Goal: Transaction & Acquisition: Purchase product/service

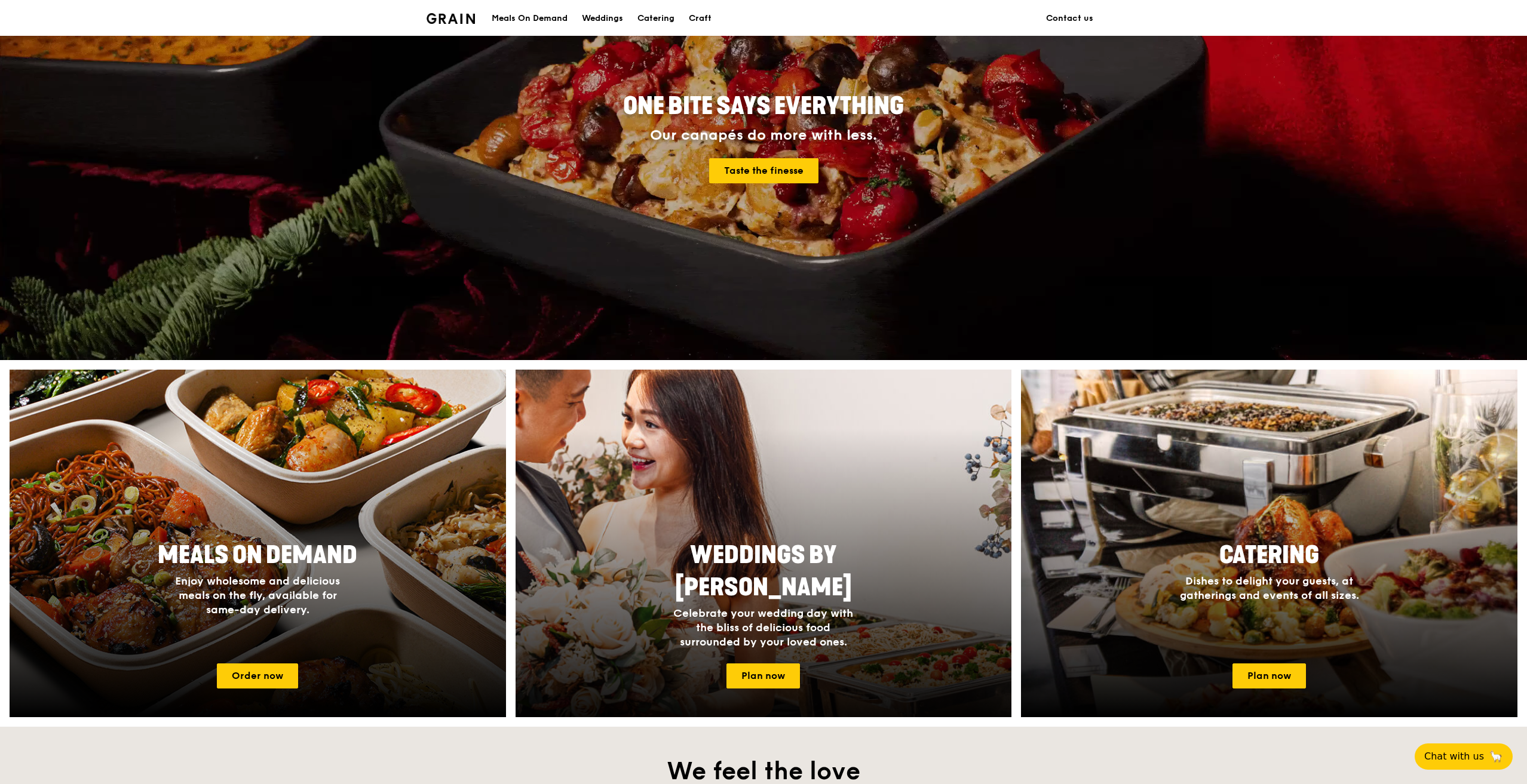
scroll to position [119, 0]
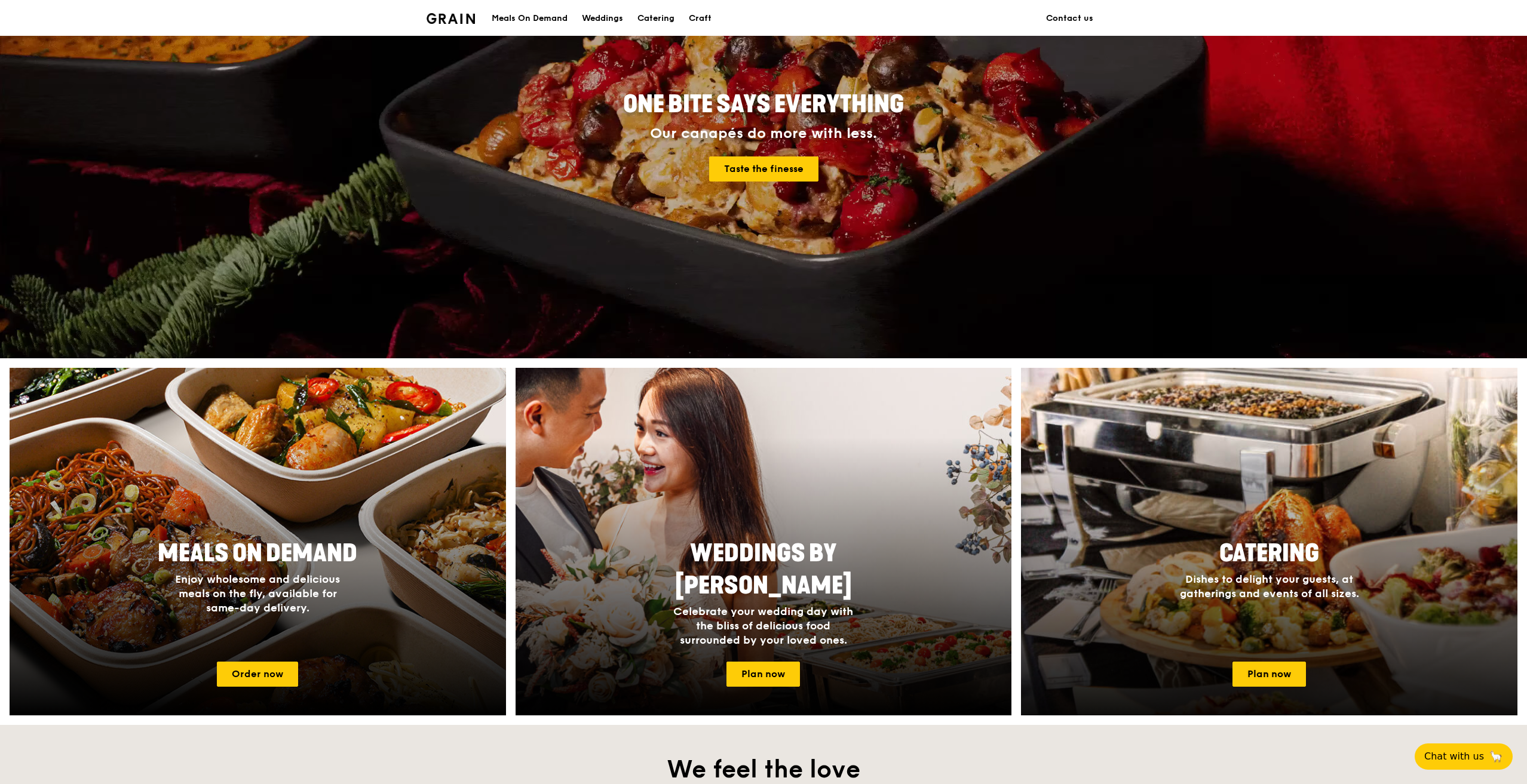
click at [1176, 588] on h4 "Dishes to delight your guests, at gatherings and events of all sizes." at bounding box center [1269, 586] width 191 height 29
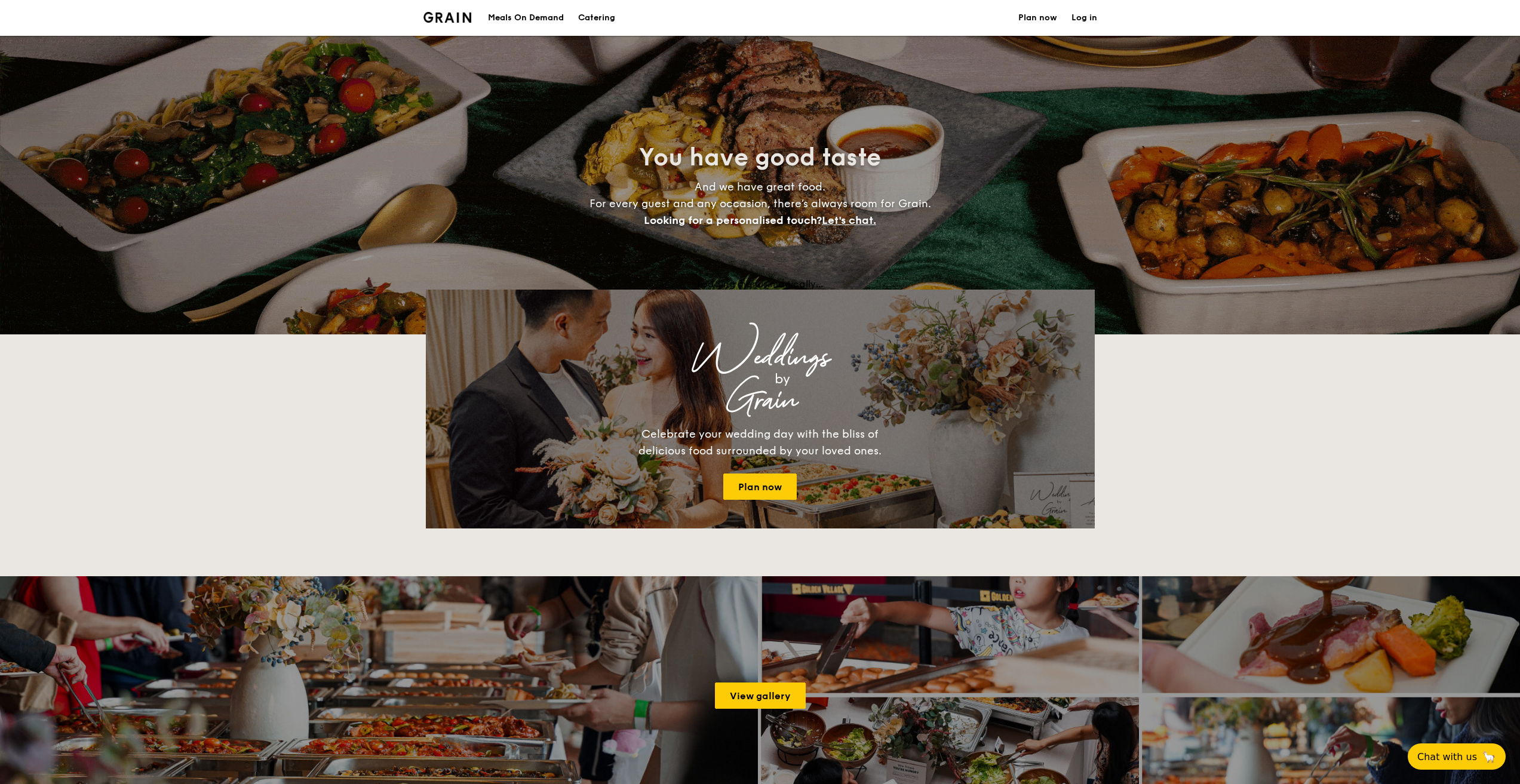
select select
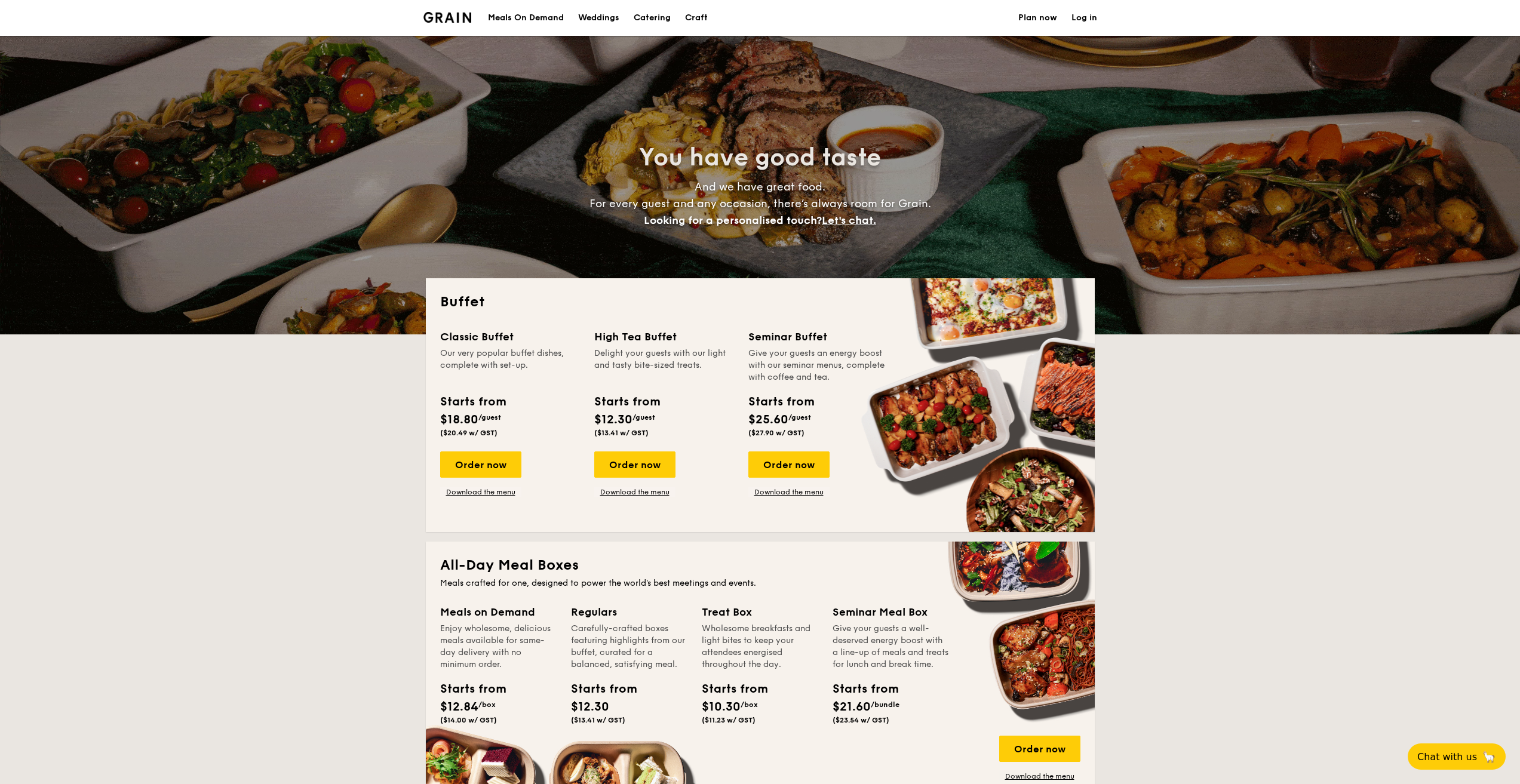
drag, startPoint x: 449, startPoint y: 434, endPoint x: 475, endPoint y: 435, distance: 26.0
click at [475, 435] on span "($20.49 w/ GST)" at bounding box center [469, 432] width 57 height 8
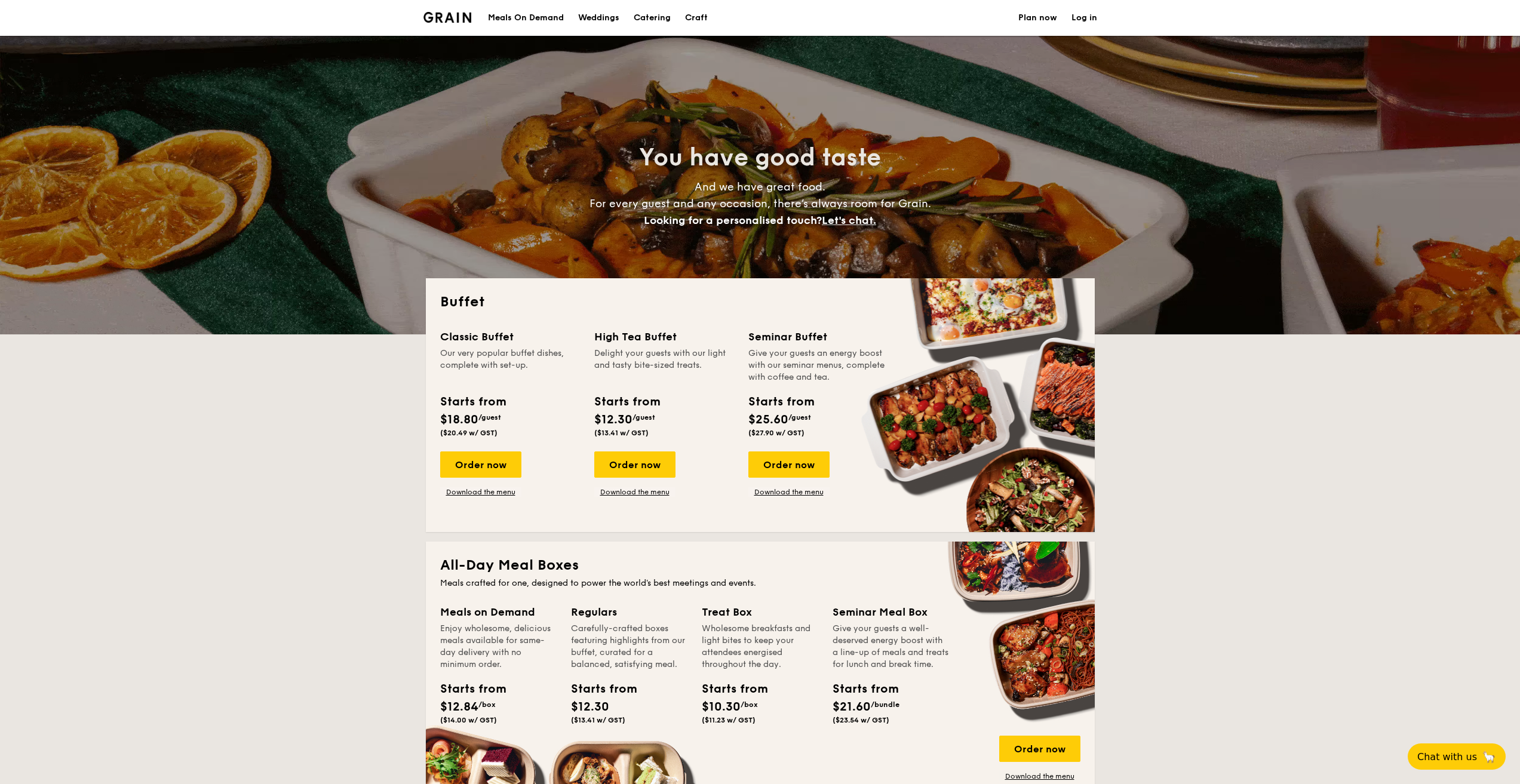
click at [549, 455] on div "Order now Download the menu" at bounding box center [510, 474] width 140 height 46
click at [478, 465] on div "Order now" at bounding box center [481, 465] width 81 height 26
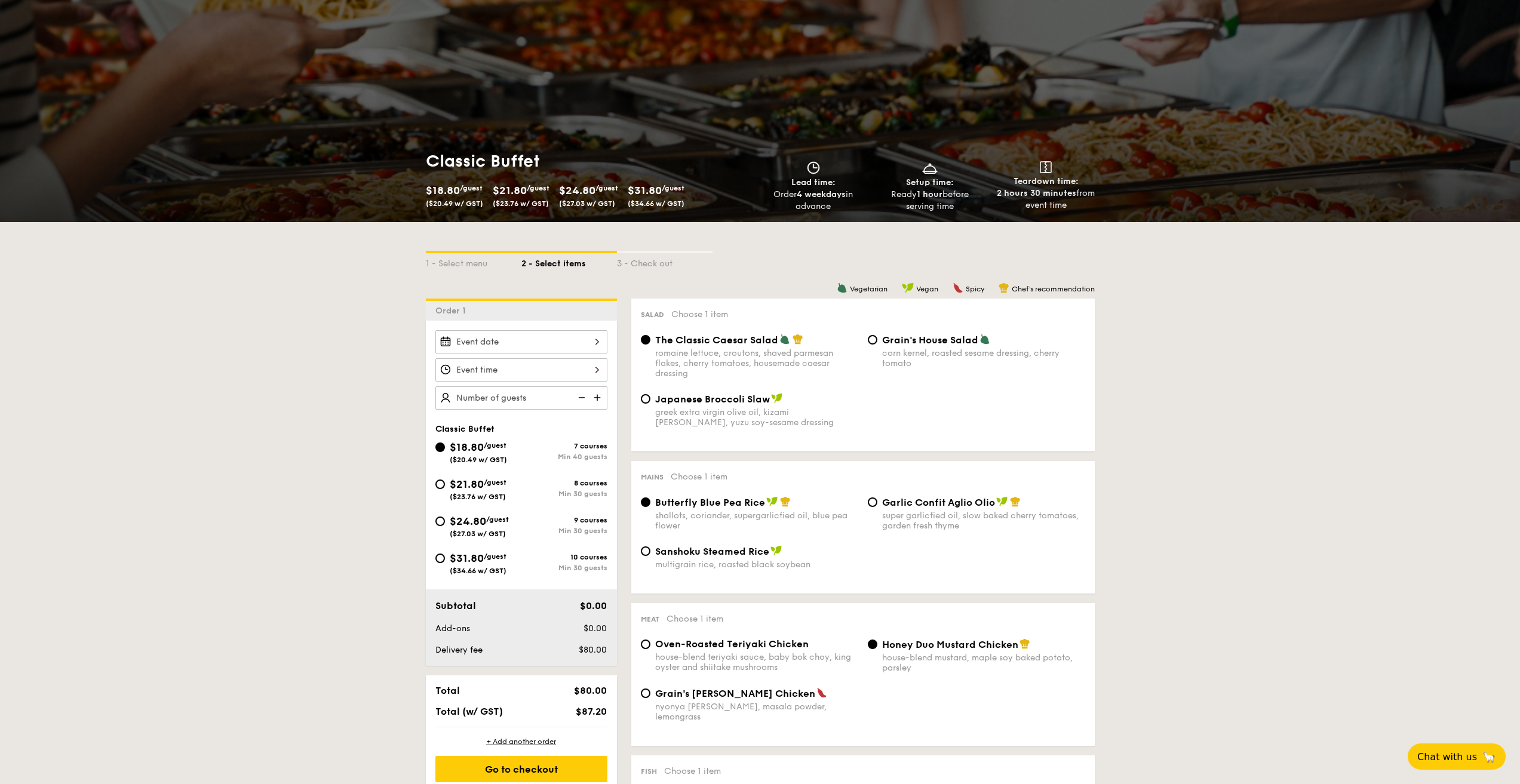
scroll to position [60, 0]
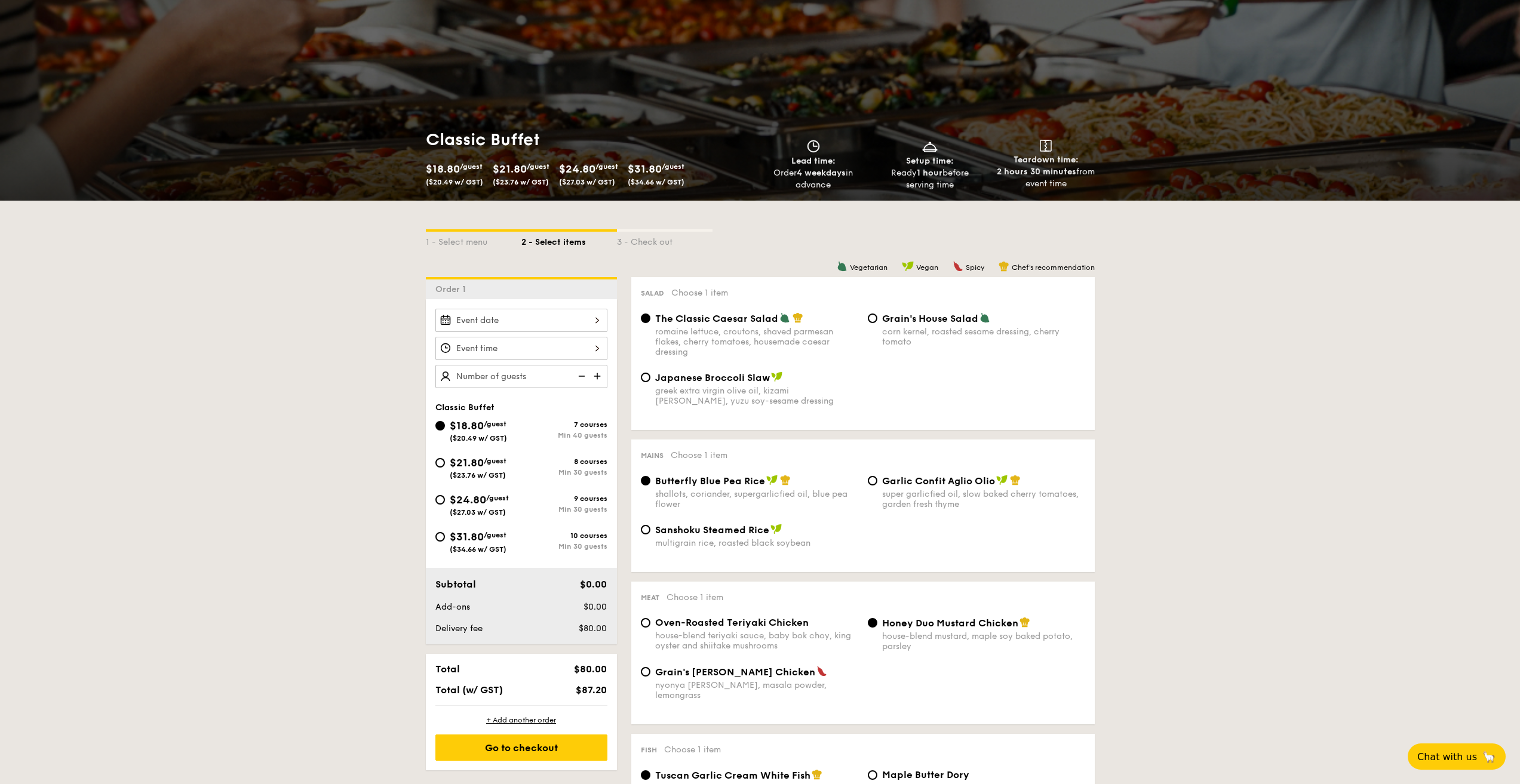
click at [595, 320] on div at bounding box center [522, 320] width 172 height 23
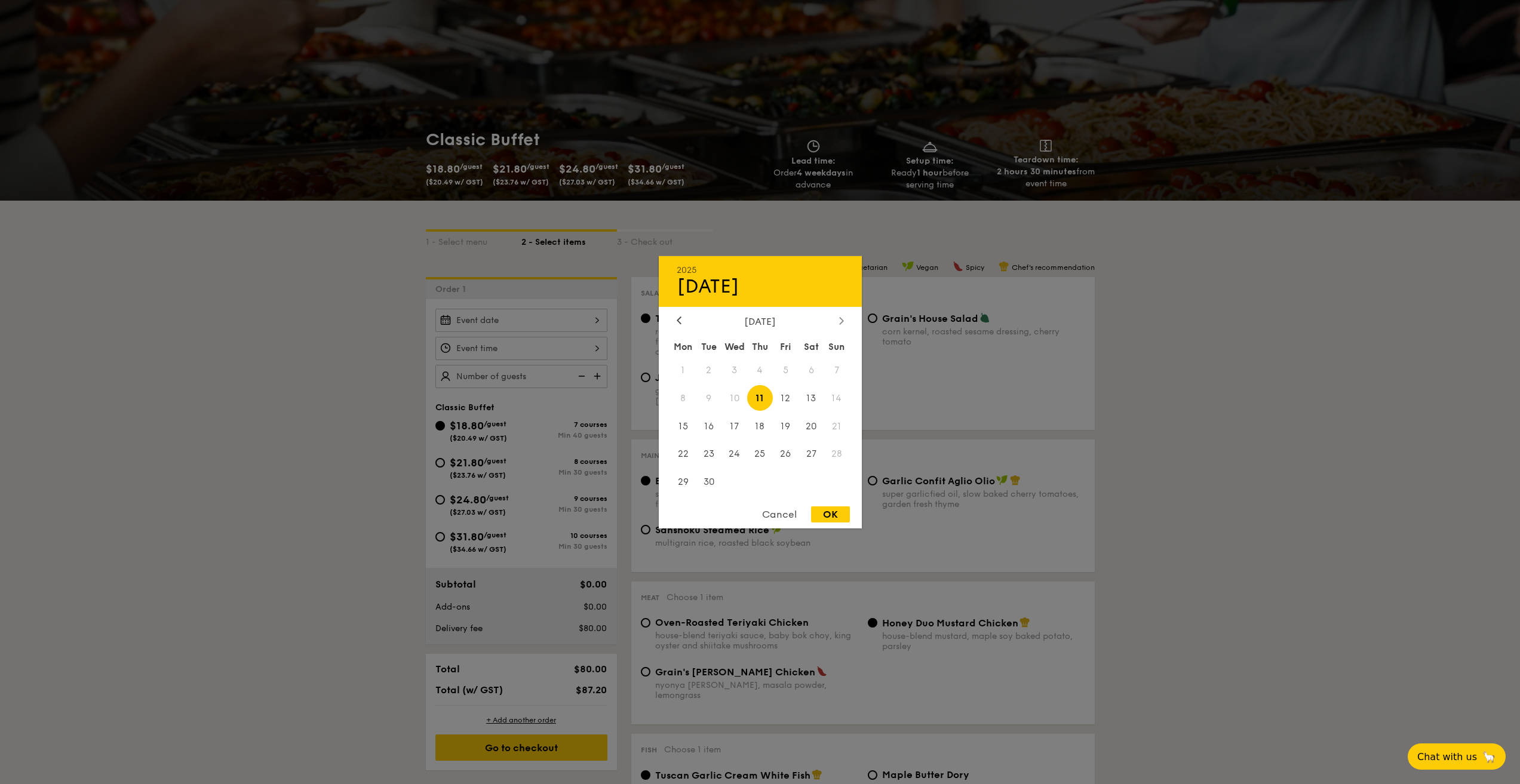
click at [842, 324] on icon at bounding box center [842, 320] width 5 height 7
click at [809, 420] on span "18" at bounding box center [811, 425] width 26 height 26
click at [831, 518] on div "OK" at bounding box center [831, 515] width 39 height 16
type input "[DATE]"
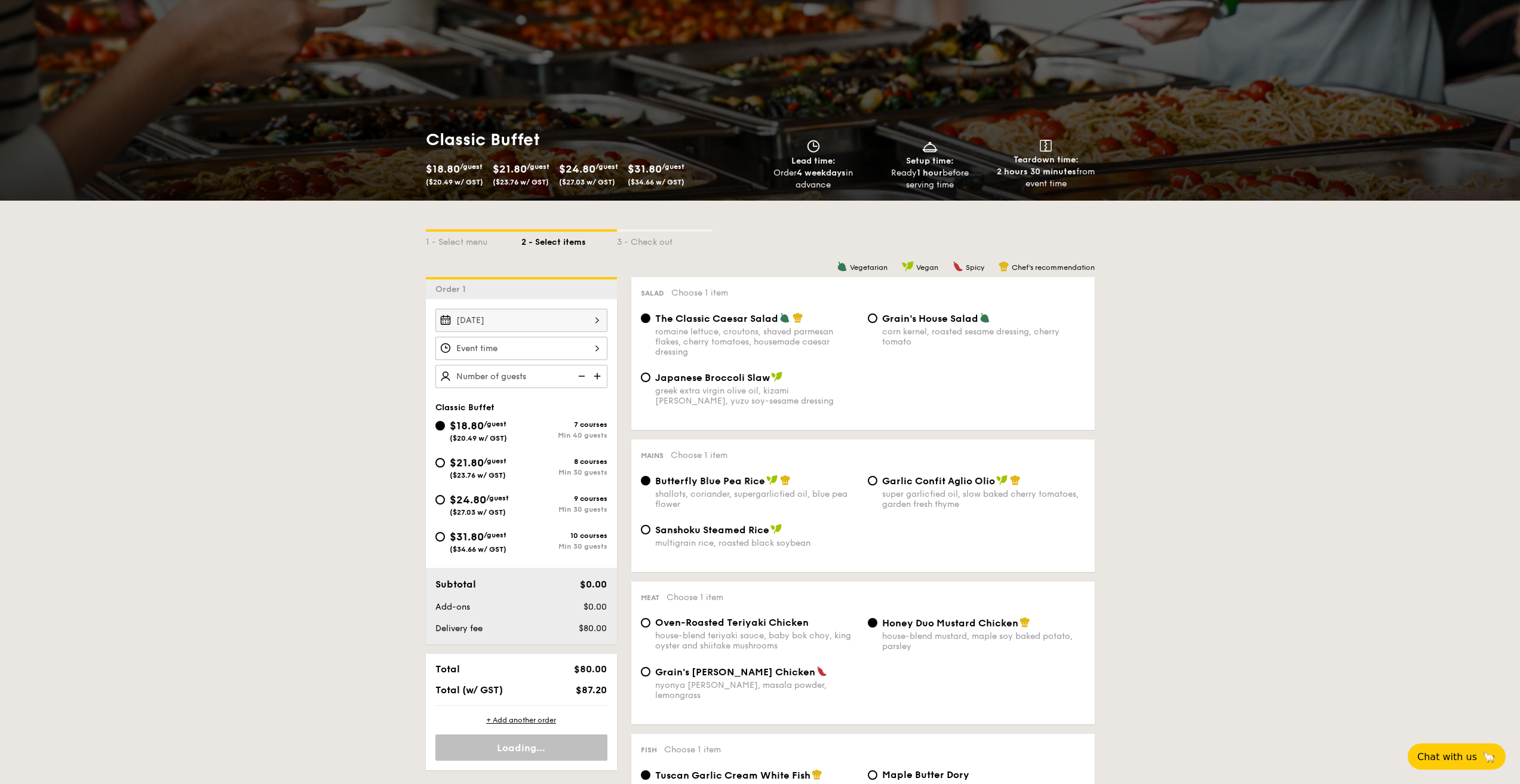
click at [550, 346] on div at bounding box center [522, 348] width 172 height 23
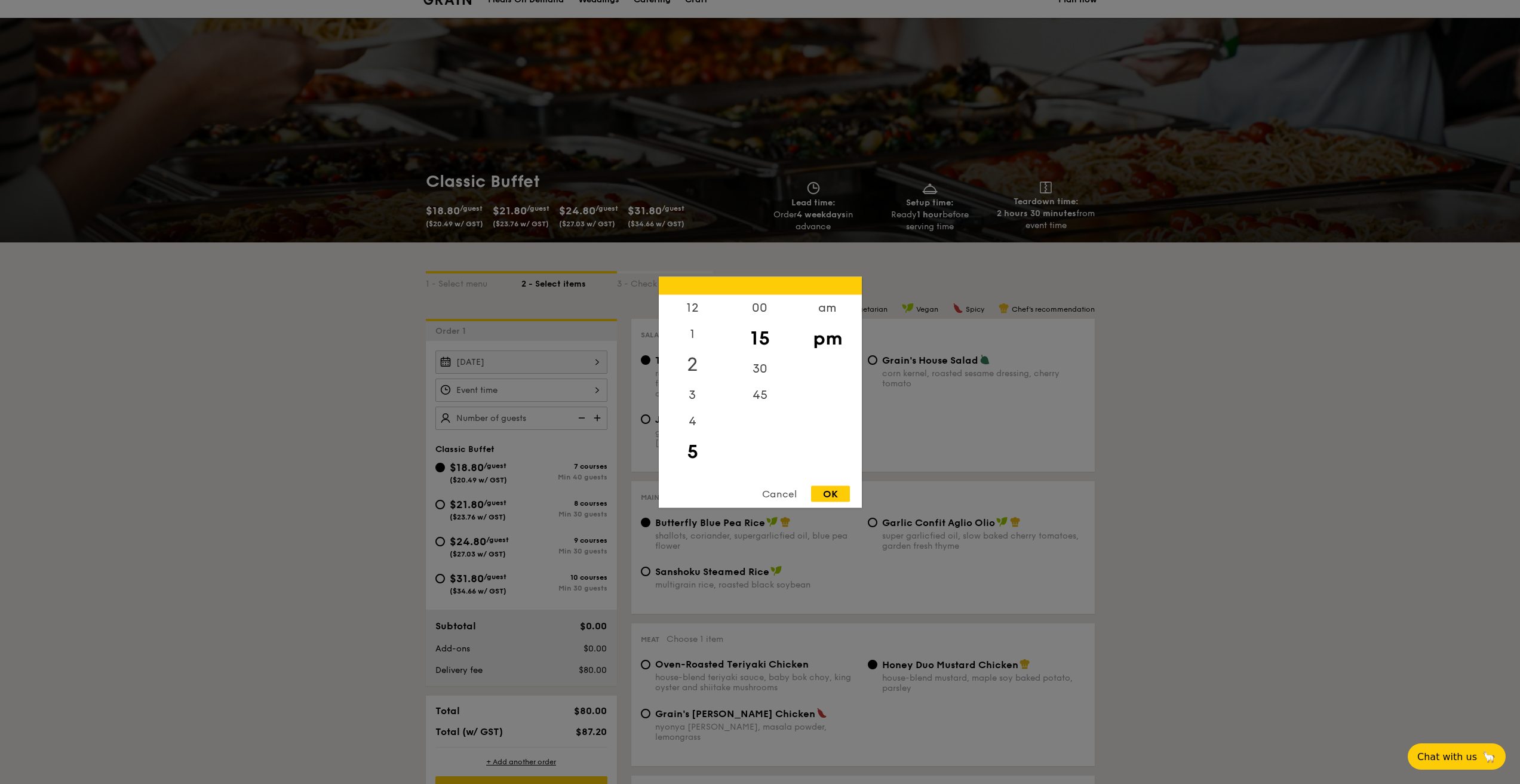
scroll to position [0, 0]
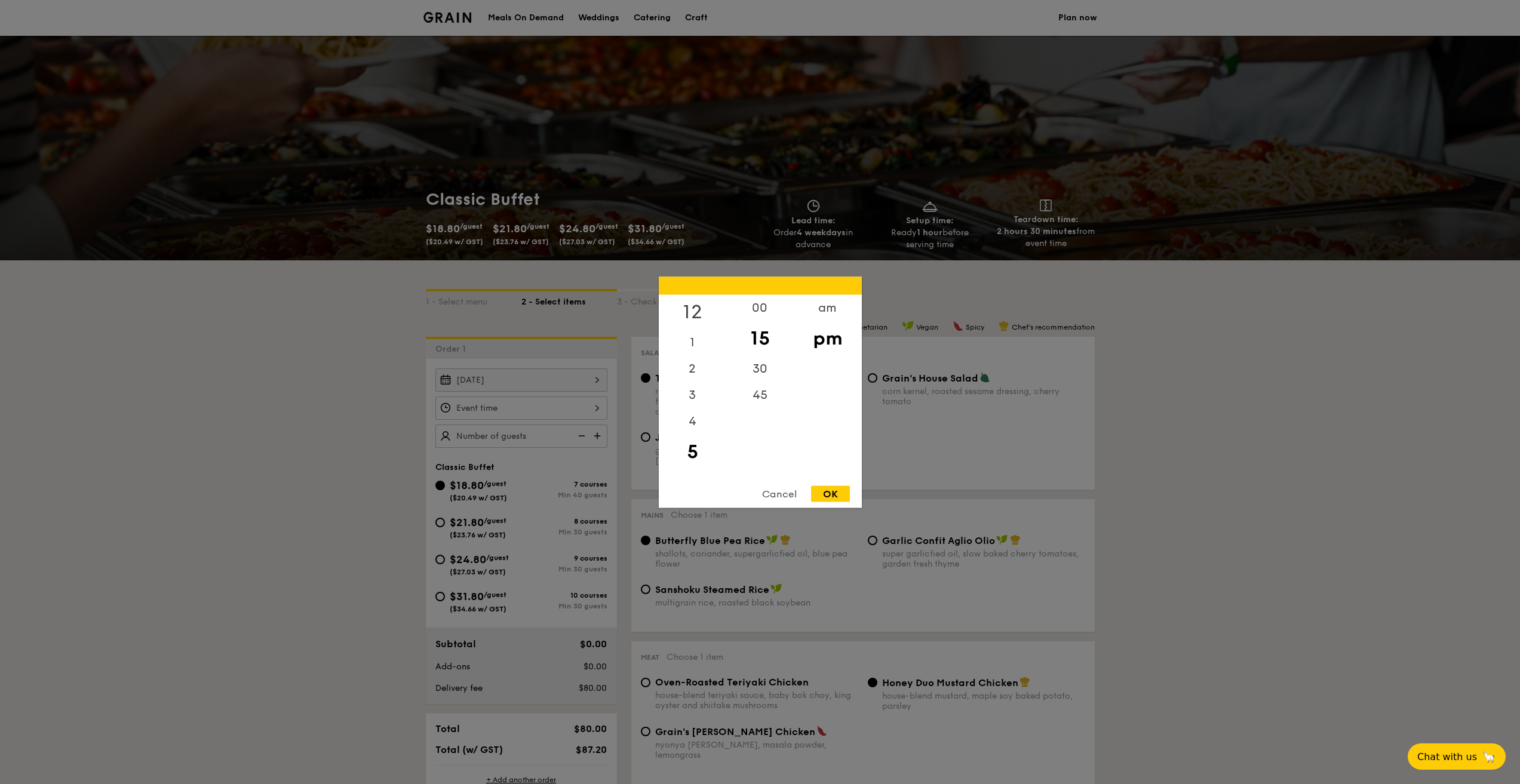
click at [689, 317] on div "12" at bounding box center [693, 312] width 67 height 35
click at [832, 312] on div "am" at bounding box center [827, 312] width 67 height 35
click at [756, 312] on div "00" at bounding box center [760, 312] width 67 height 35
click at [700, 307] on div "12" at bounding box center [693, 307] width 67 height 26
click at [690, 307] on div "12" at bounding box center [693, 307] width 67 height 26
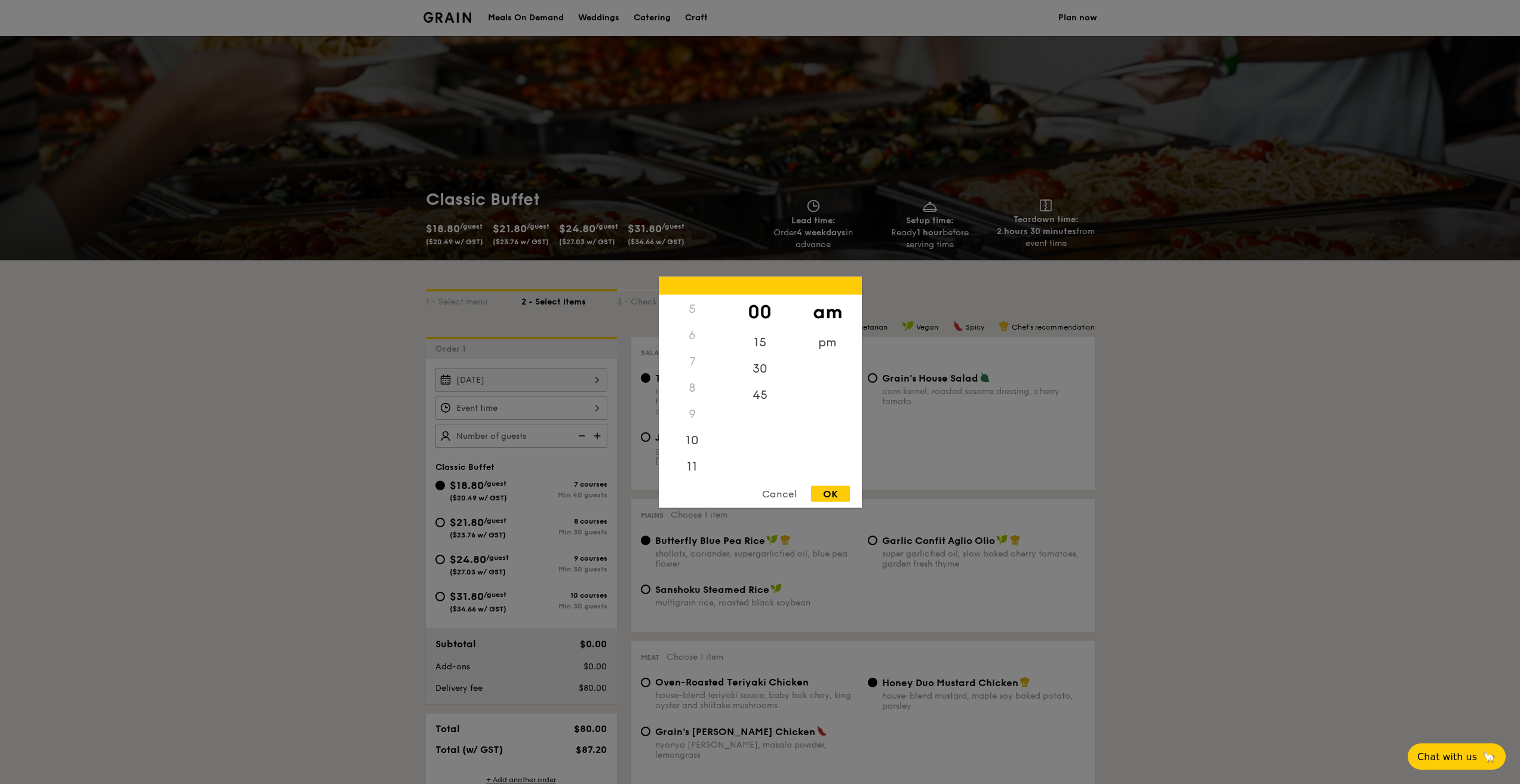
scroll to position [133, 0]
click at [698, 463] on div "11" at bounding box center [693, 468] width 67 height 35
click at [832, 496] on div "OK" at bounding box center [831, 493] width 39 height 16
type input "11:00AM"
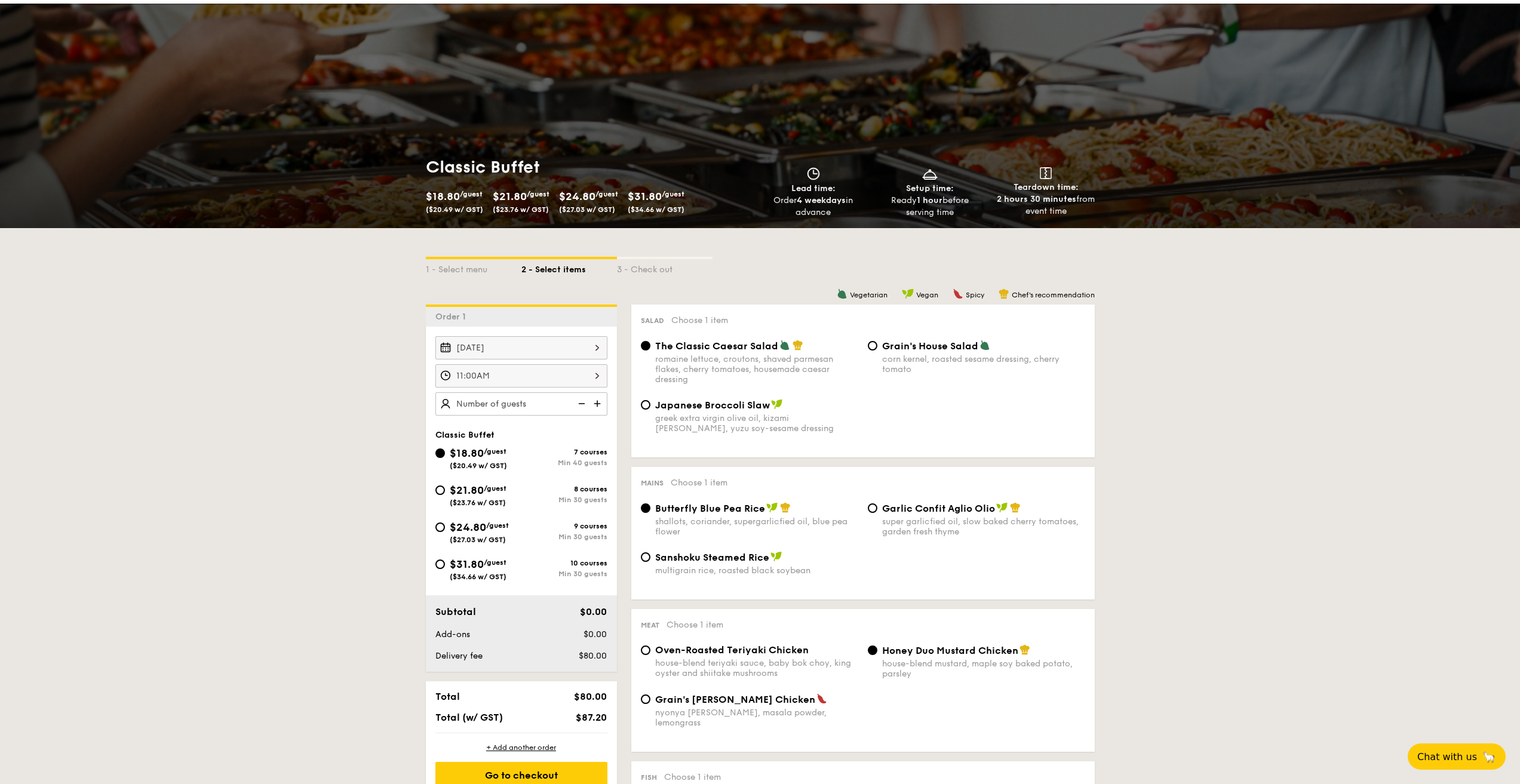
scroll to position [60, 0]
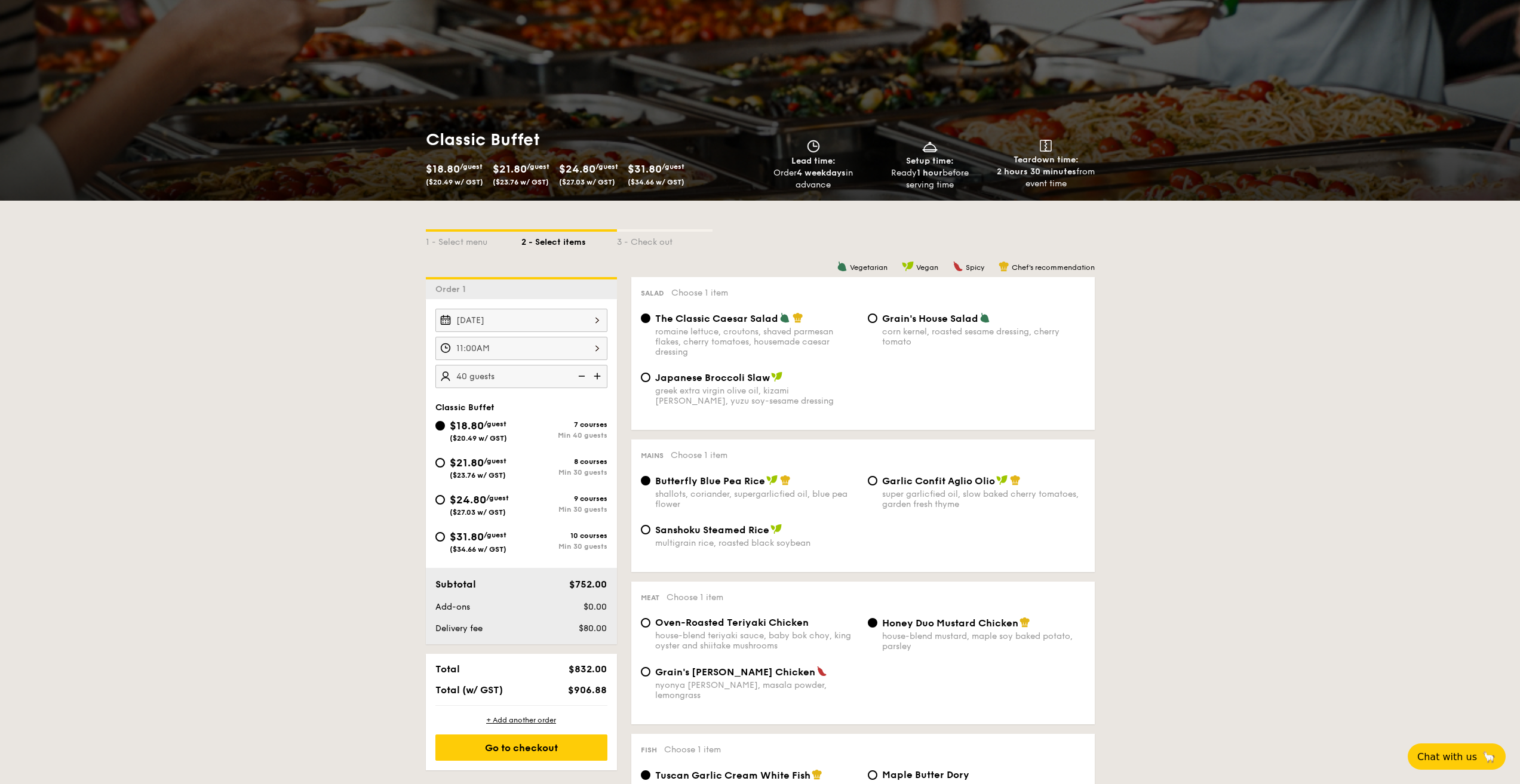
click at [911, 406] on div "Japanese Broccoli Slaw greek extra virgin olive oil, kizami [PERSON_NAME], yuzu…" at bounding box center [864, 395] width 454 height 49
click at [582, 377] on img at bounding box center [580, 376] width 18 height 22
click at [583, 377] on img at bounding box center [580, 376] width 18 height 22
type input "40 guests"
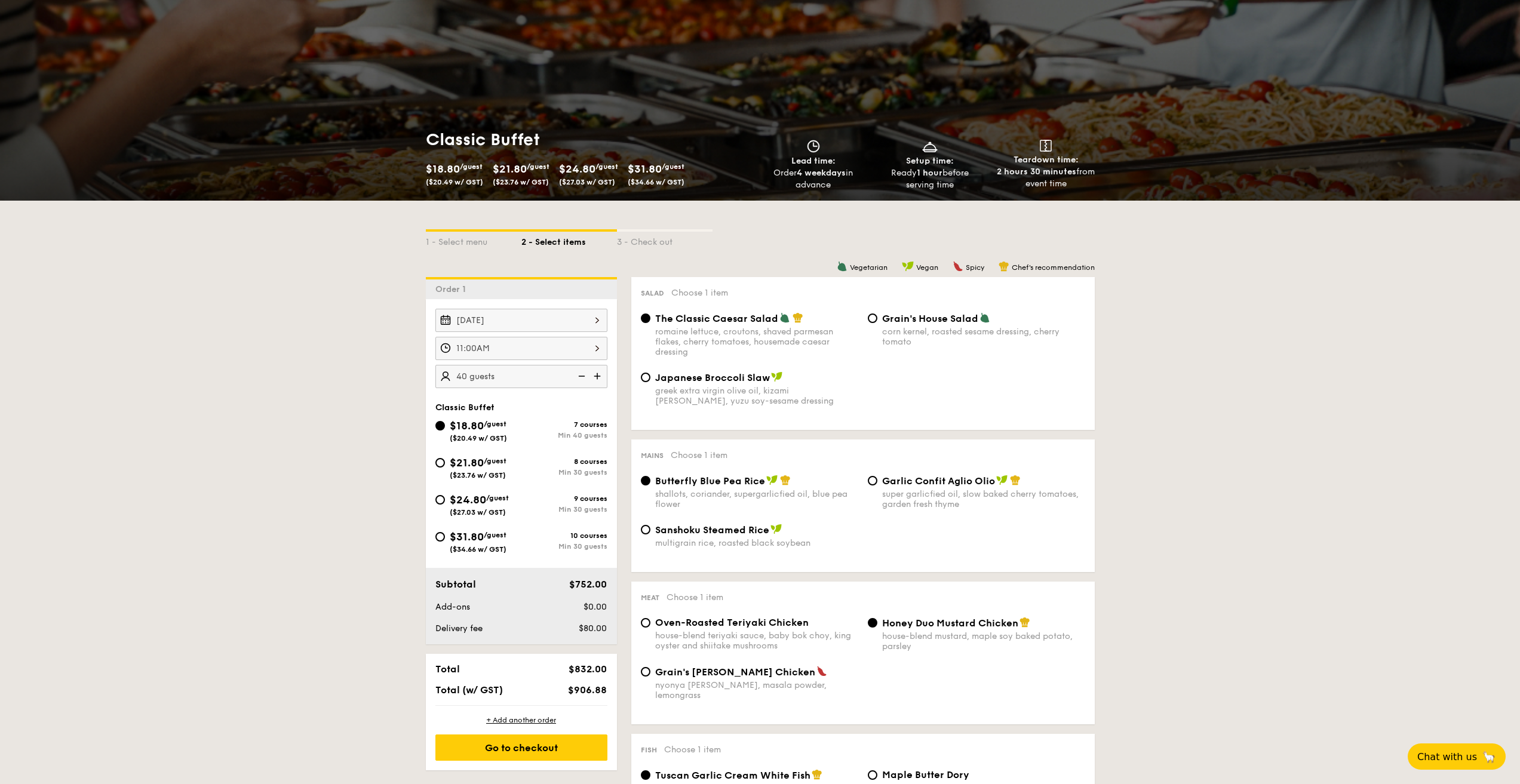
click at [1041, 365] on div "The Classic Caesar Salad romaine lettuce, croutons, shaved parmesan flakes, che…" at bounding box center [864, 342] width 454 height 59
click at [684, 382] on span "Japanese Broccoli Slaw" at bounding box center [713, 377] width 115 height 11
click at [650, 382] on input "Japanese Broccoli Slaw greek extra virgin olive oil, kizami [PERSON_NAME], yuzu…" at bounding box center [645, 377] width 9 height 9
radio input "true"
click at [580, 377] on img at bounding box center [580, 376] width 18 height 22
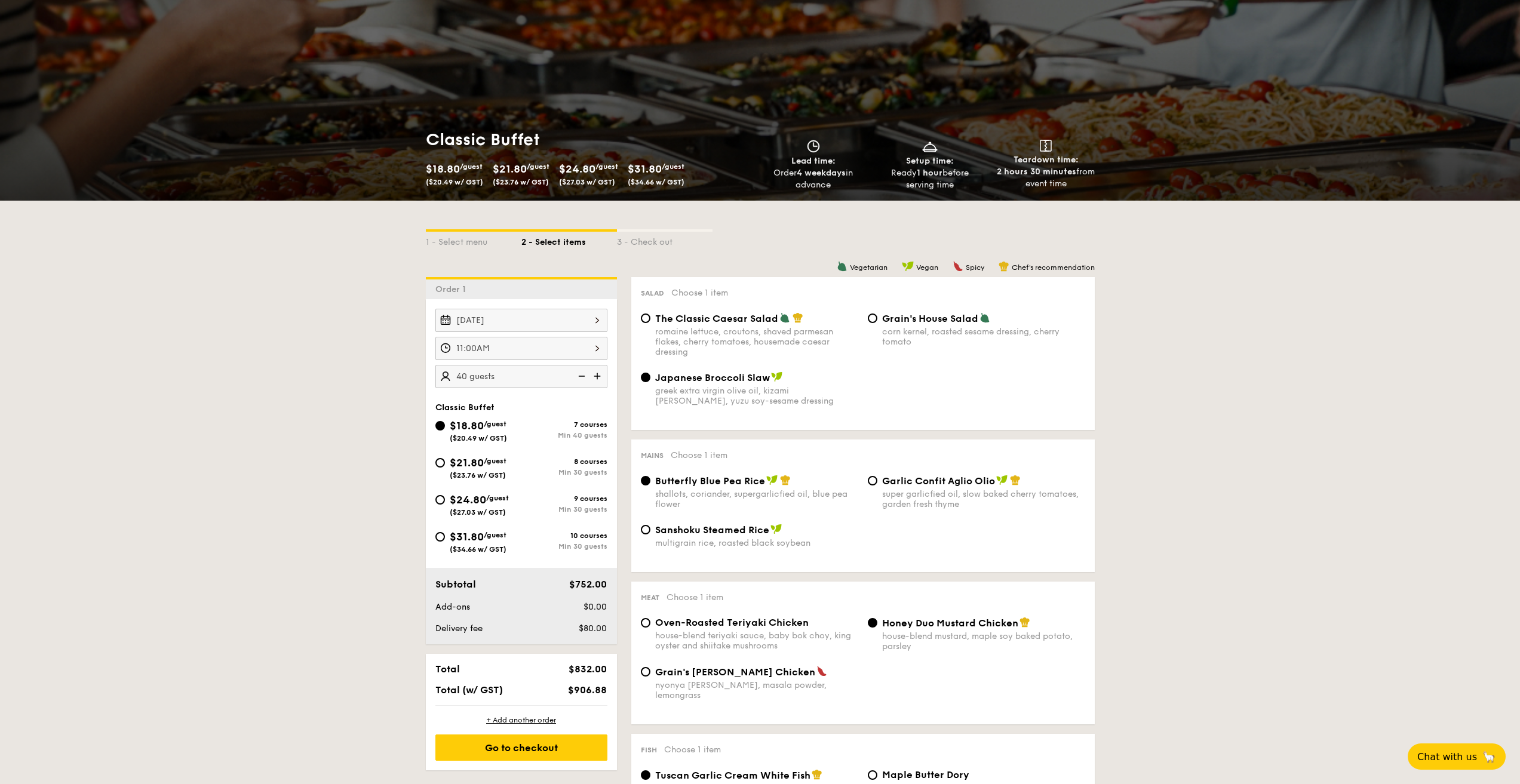
click at [580, 377] on img at bounding box center [580, 376] width 18 height 22
click at [580, 379] on img at bounding box center [580, 376] width 18 height 22
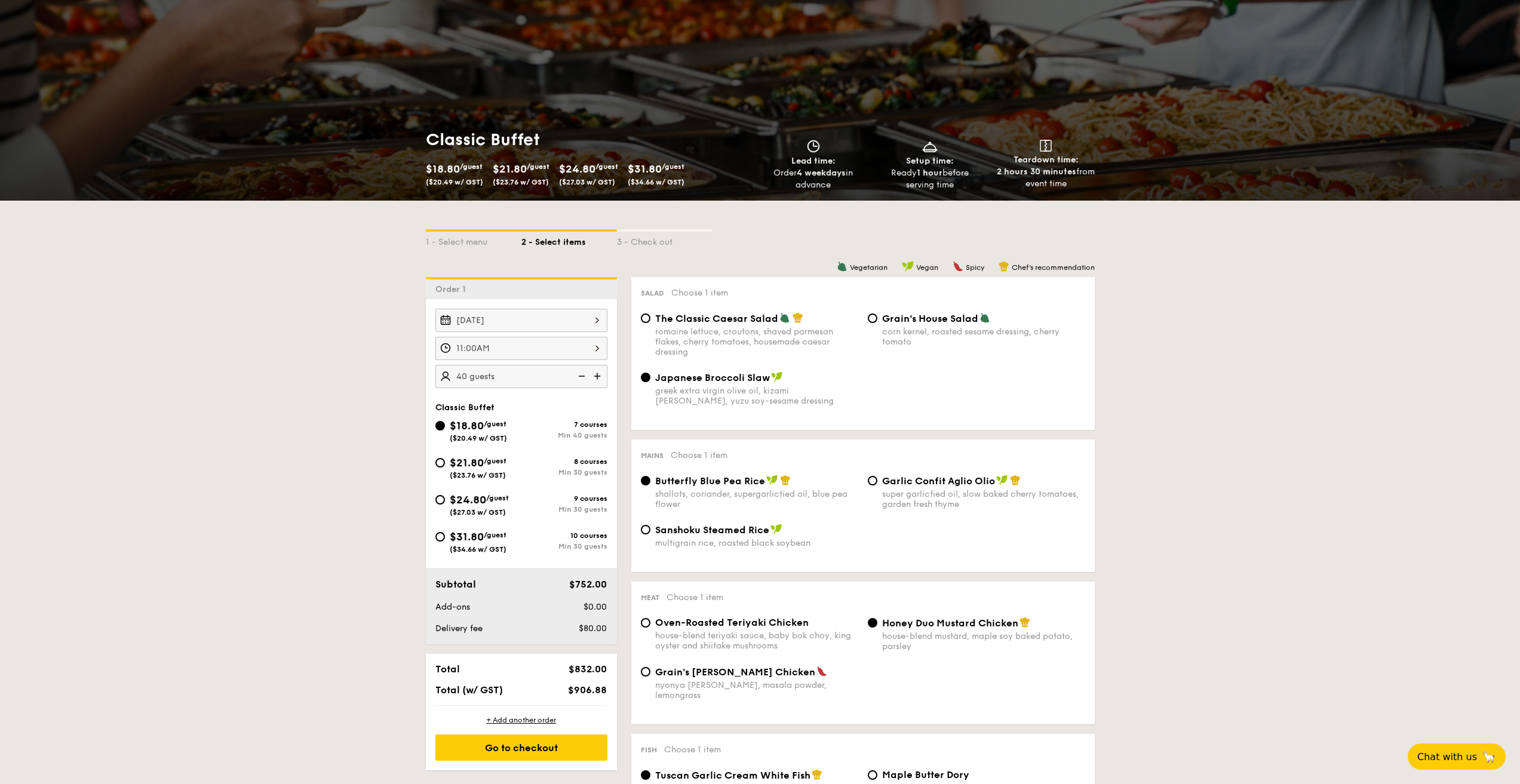
click at [580, 379] on img at bounding box center [580, 376] width 18 height 22
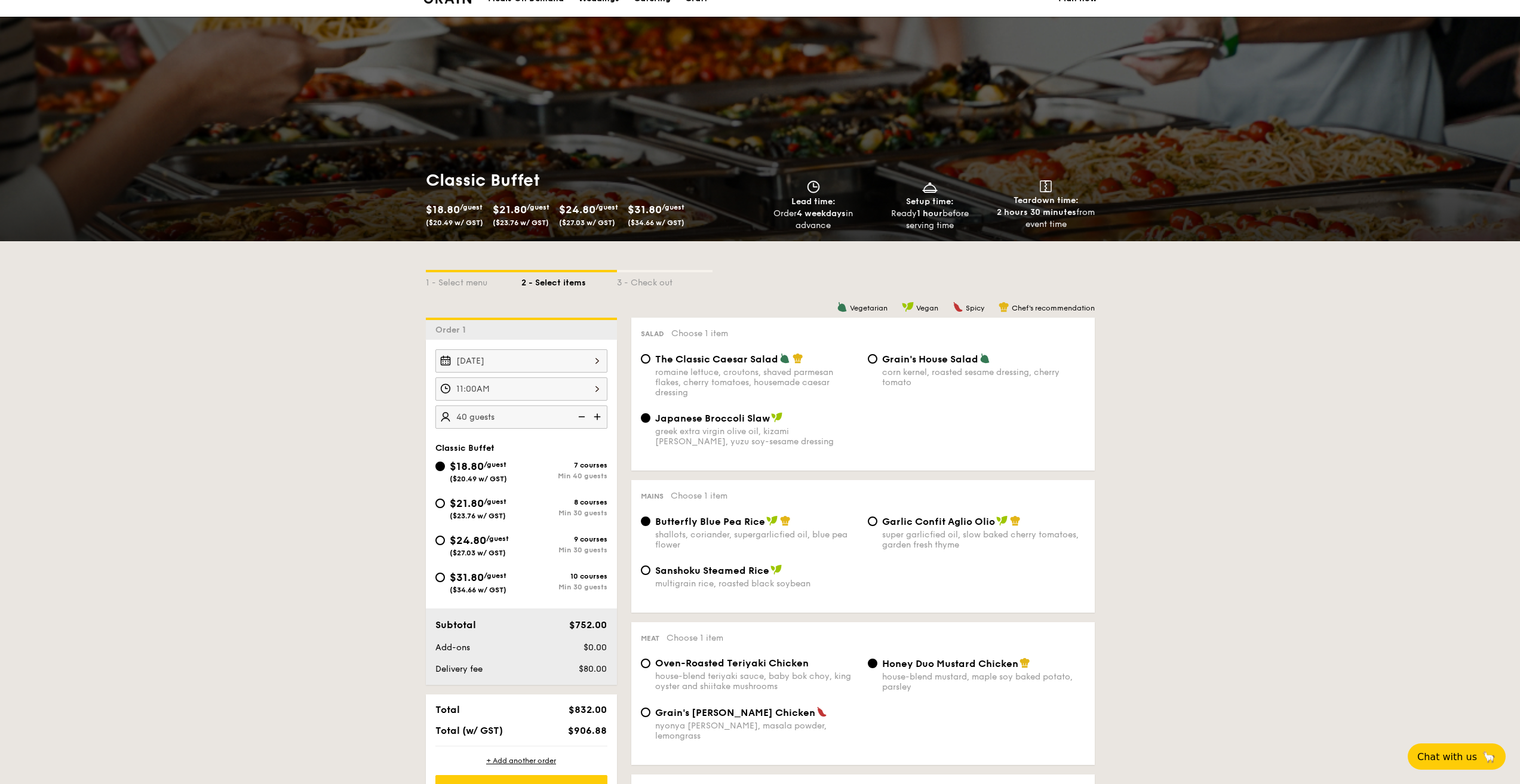
scroll to position [0, 0]
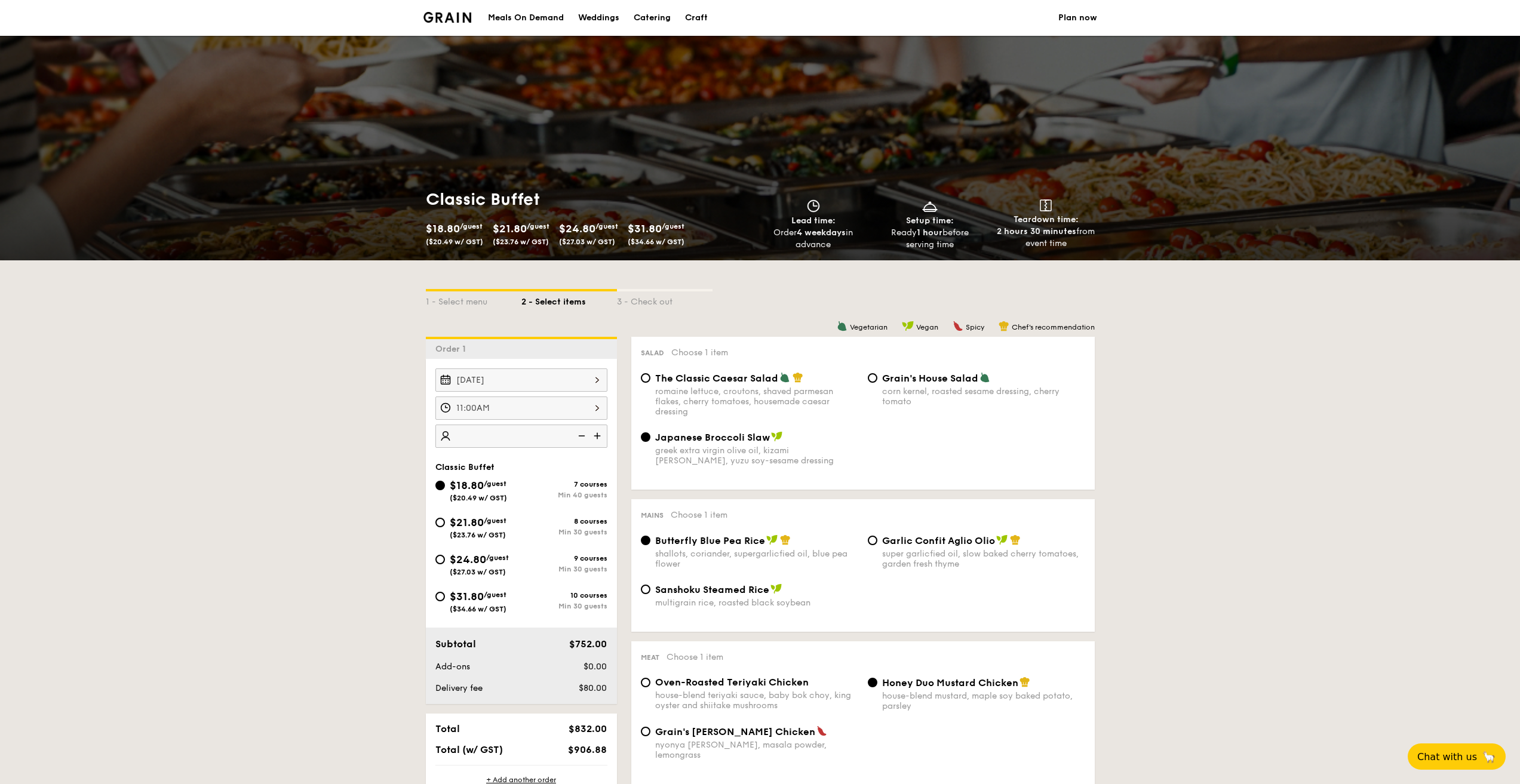
click at [754, 530] on div "Mains Choose 1 item Butterfly Blue Pea Rice shallots, coriander, supergarlicfie…" at bounding box center [863, 565] width 464 height 133
type input "40 guests"
click at [860, 446] on div "Japanese Broccoli Slaw greek extra virgin olive oil, kizami [PERSON_NAME], yuzu…" at bounding box center [750, 448] width 227 height 35
click at [472, 525] on span "$21.80" at bounding box center [467, 522] width 34 height 13
click at [445, 525] on input "$21.80 /guest ($23.76 w/ GST) 8 courses Min 30 guests" at bounding box center [440, 522] width 9 height 9
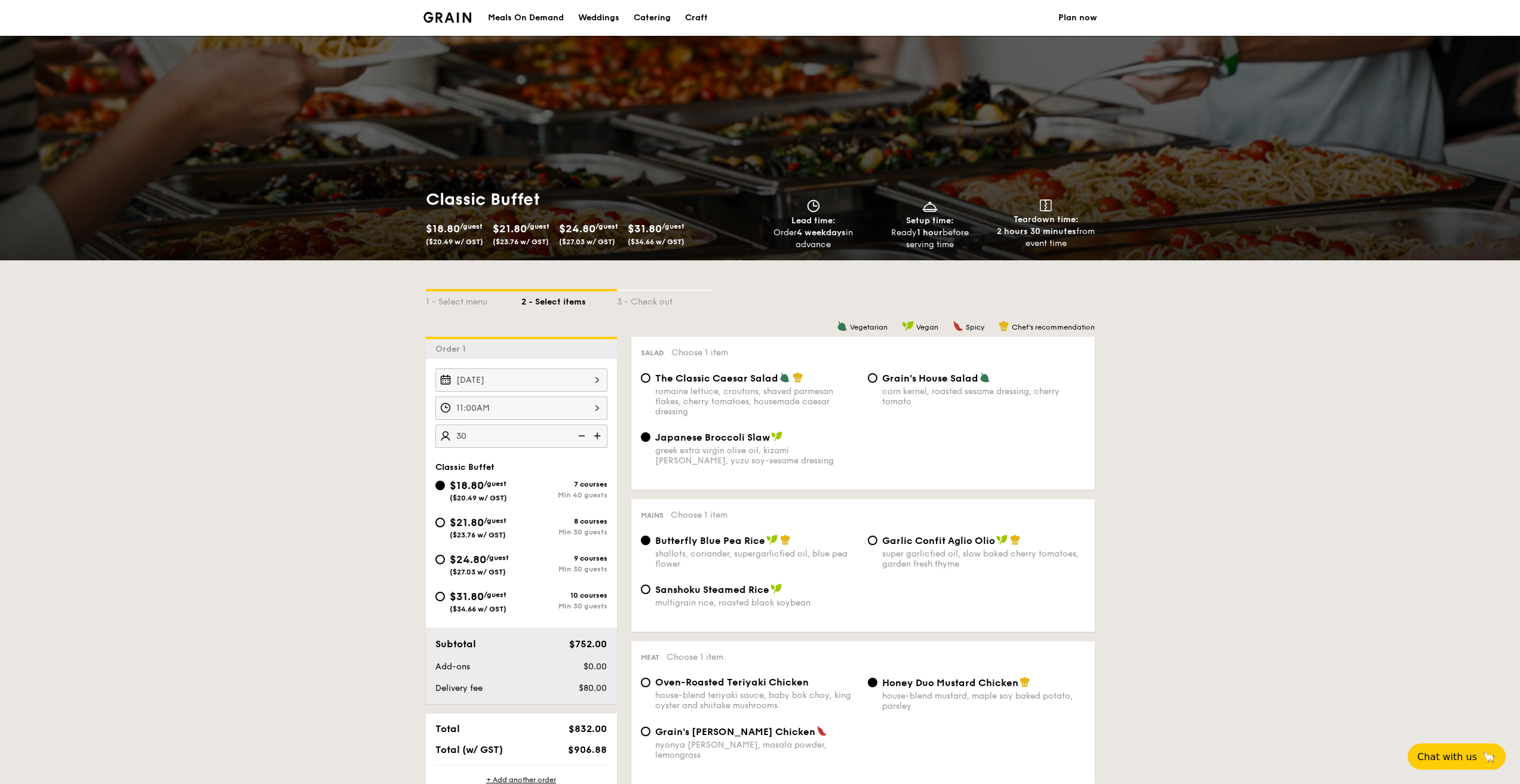
radio input "true"
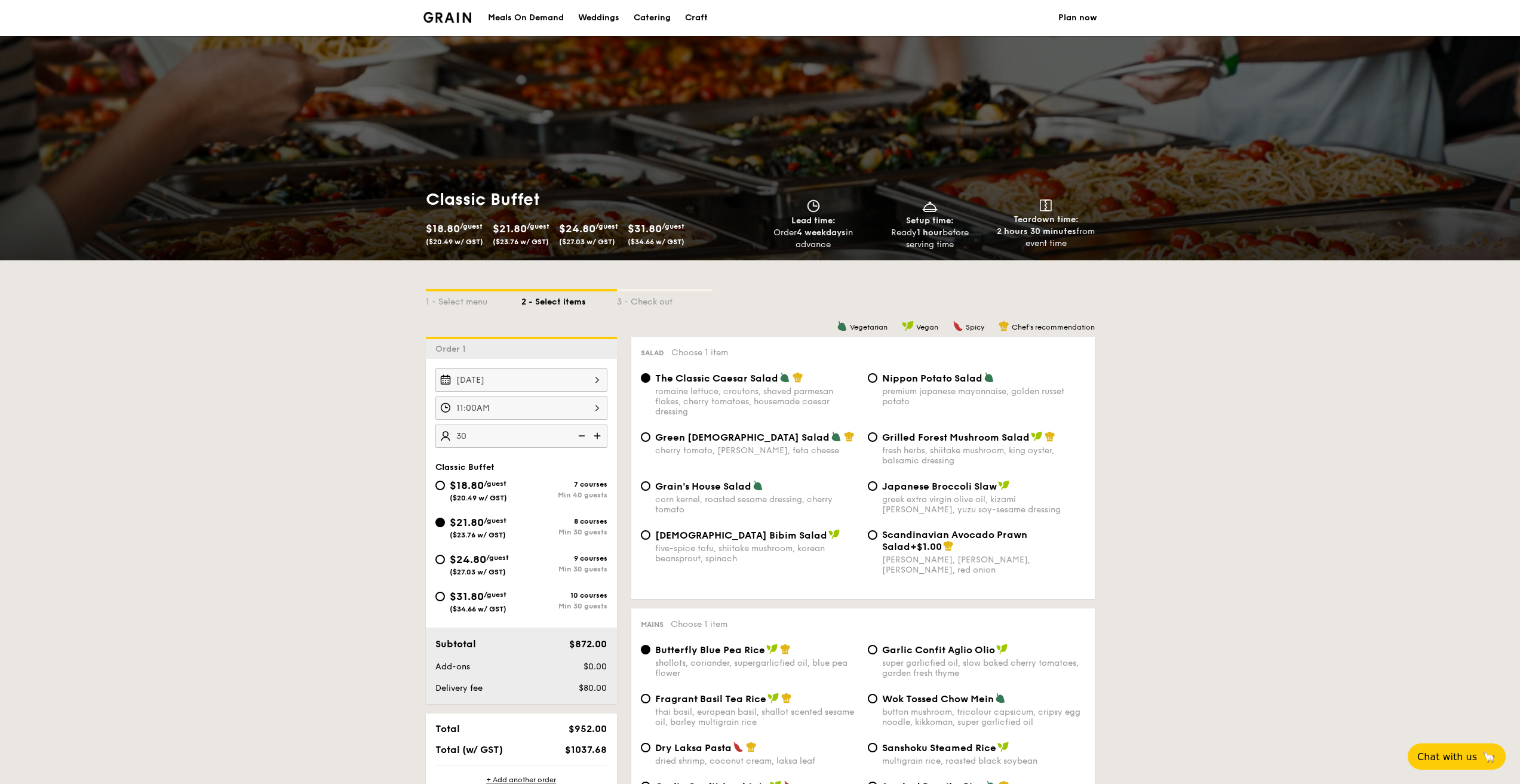
click at [477, 487] on span "$18.80" at bounding box center [467, 485] width 34 height 13
click at [445, 487] on input "$18.80 /guest ($20.49 w/ GST) 7 courses Min 40 guests" at bounding box center [440, 485] width 9 height 9
radio input "true"
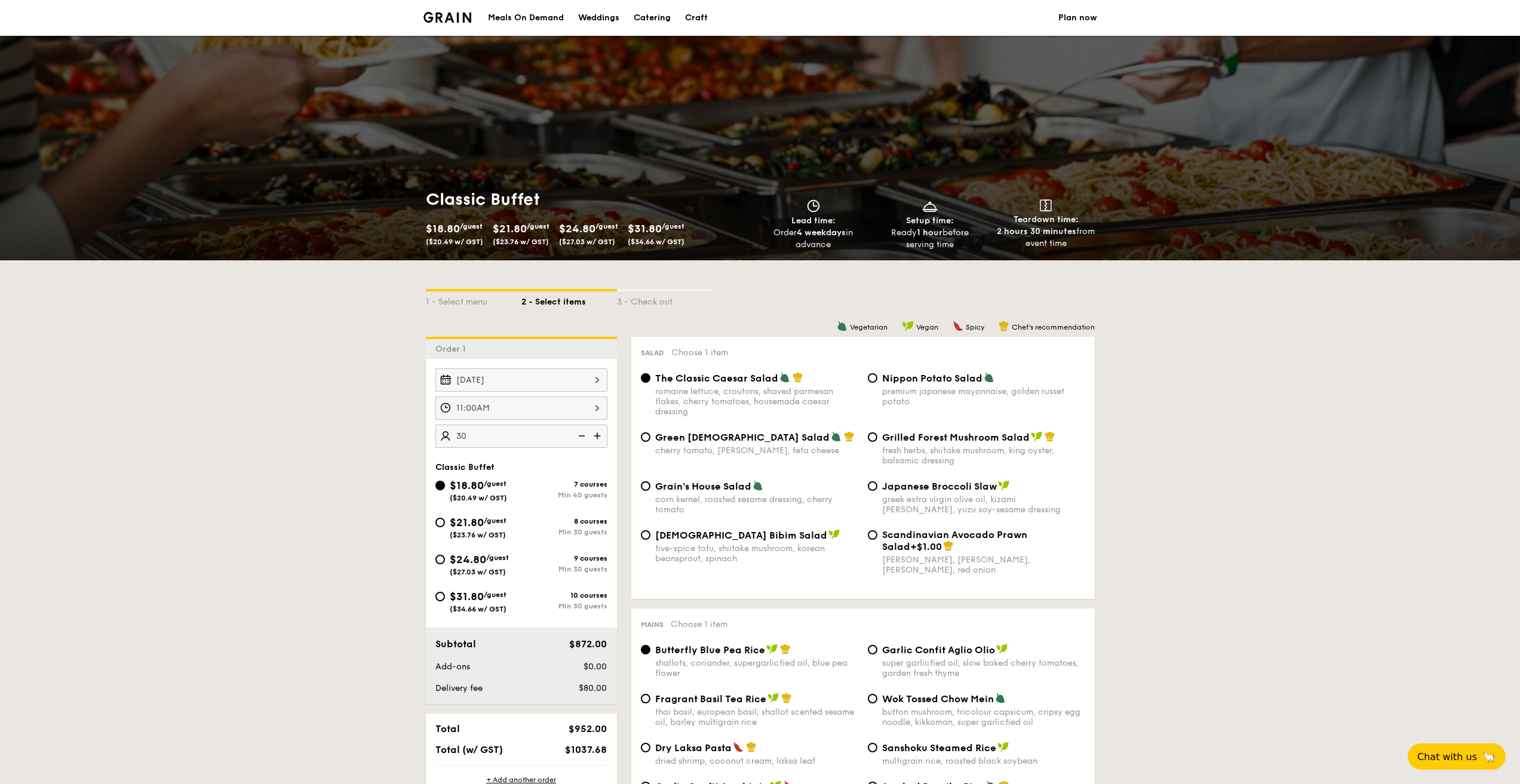
radio input "true"
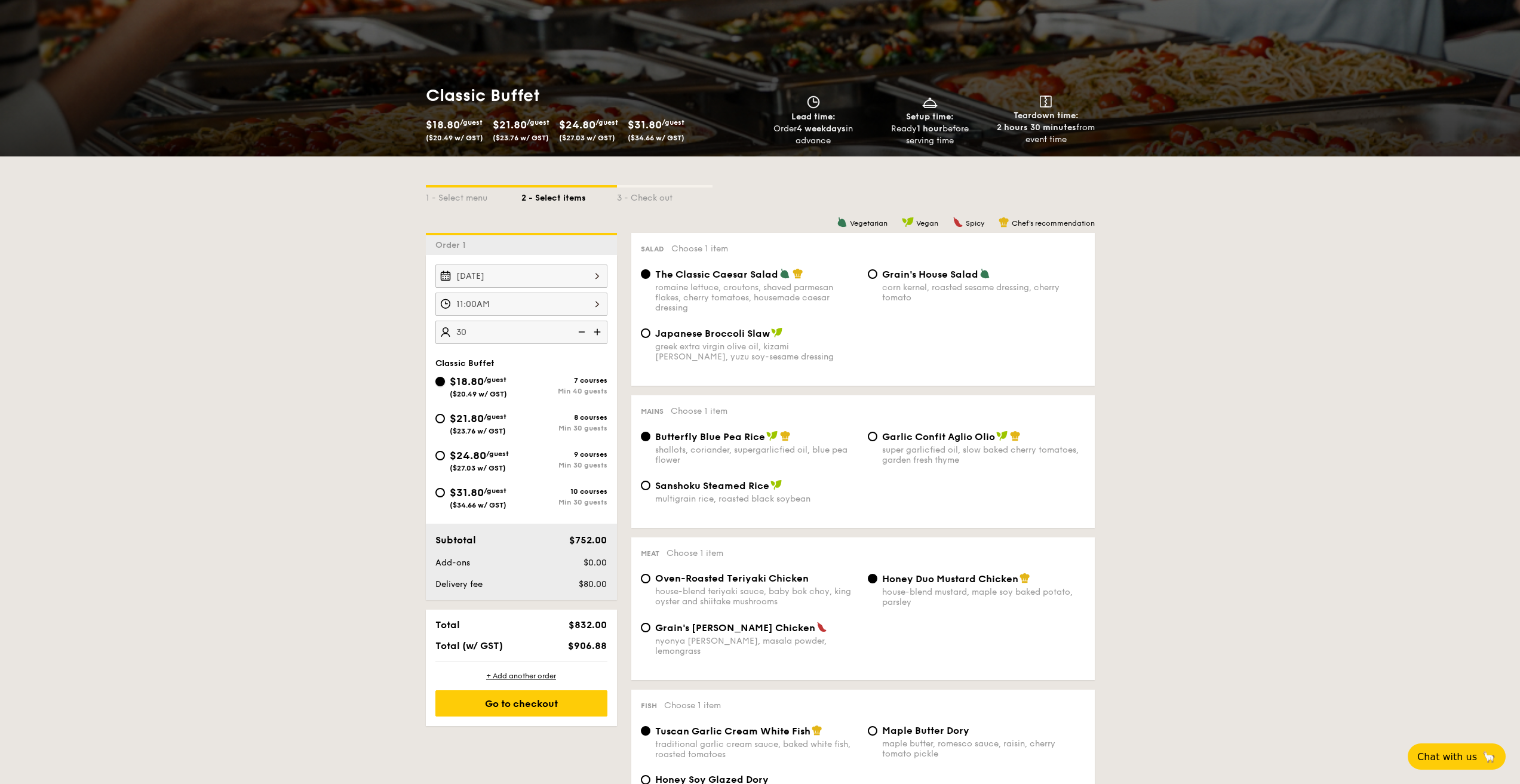
scroll to position [299, 0]
